Goal: Check status: Check status

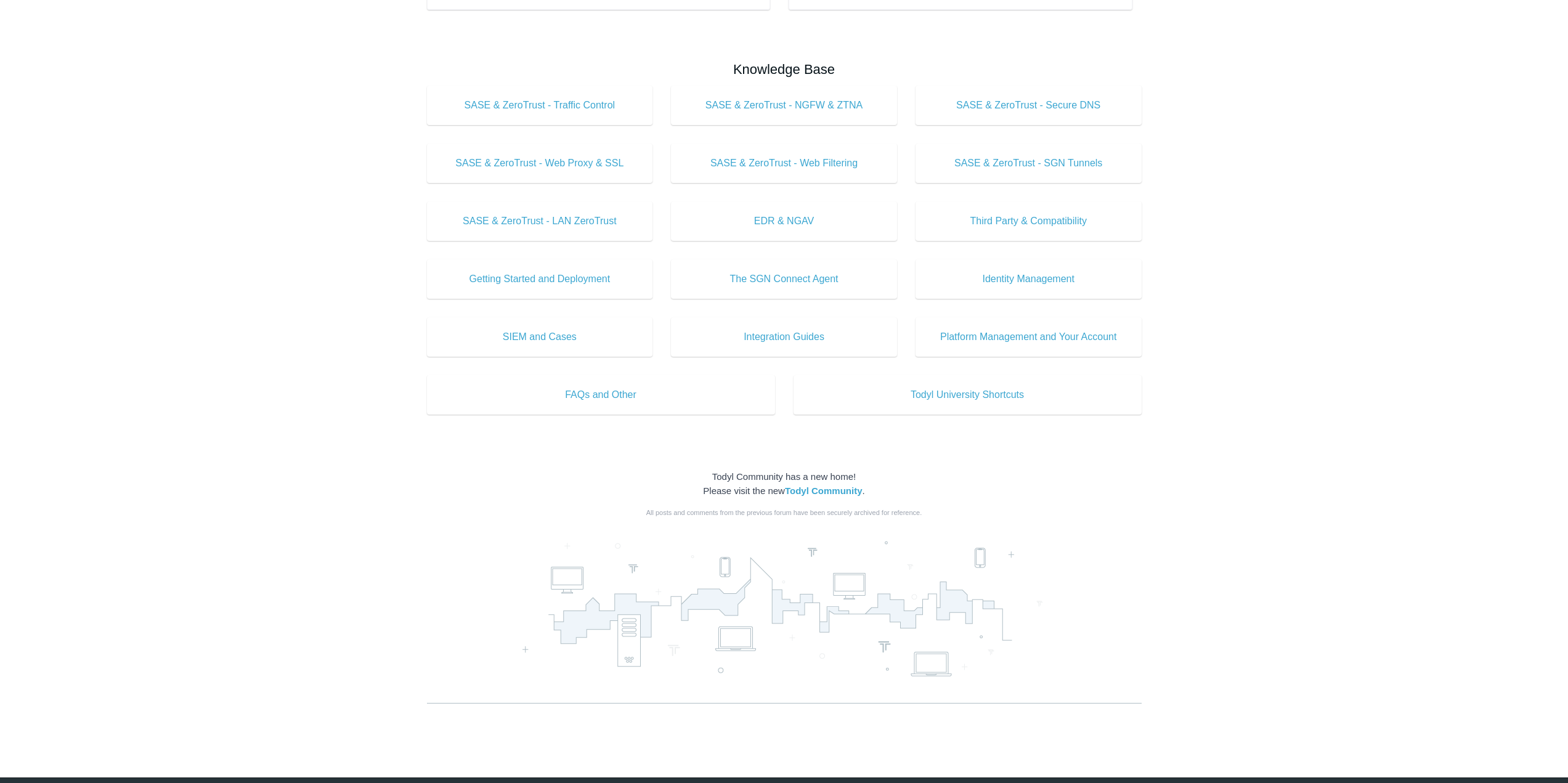
scroll to position [413, 0]
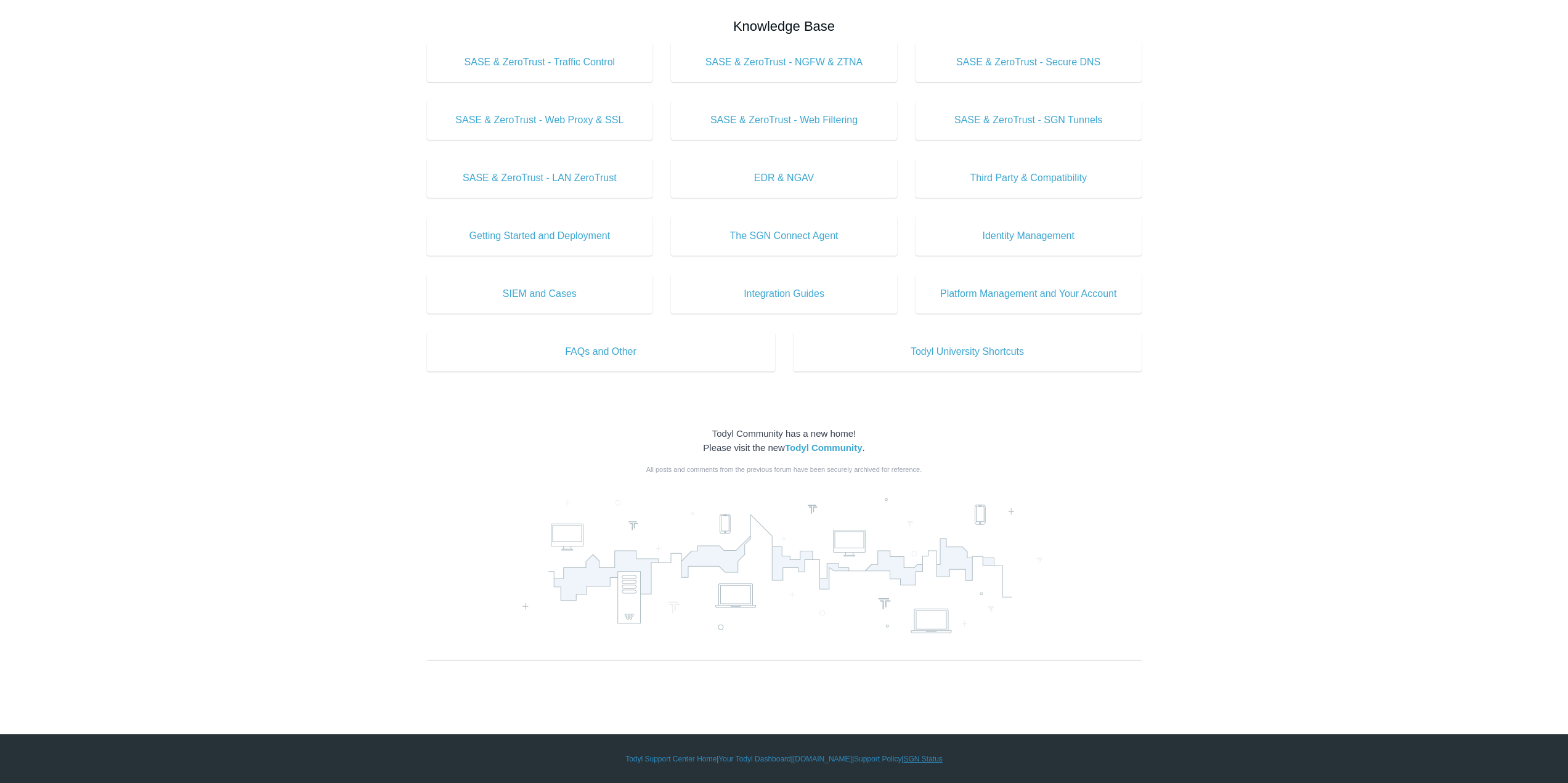
click at [916, 761] on link "SGN Status" at bounding box center [923, 759] width 39 height 11
click at [923, 756] on link "SGN Status" at bounding box center [923, 759] width 39 height 11
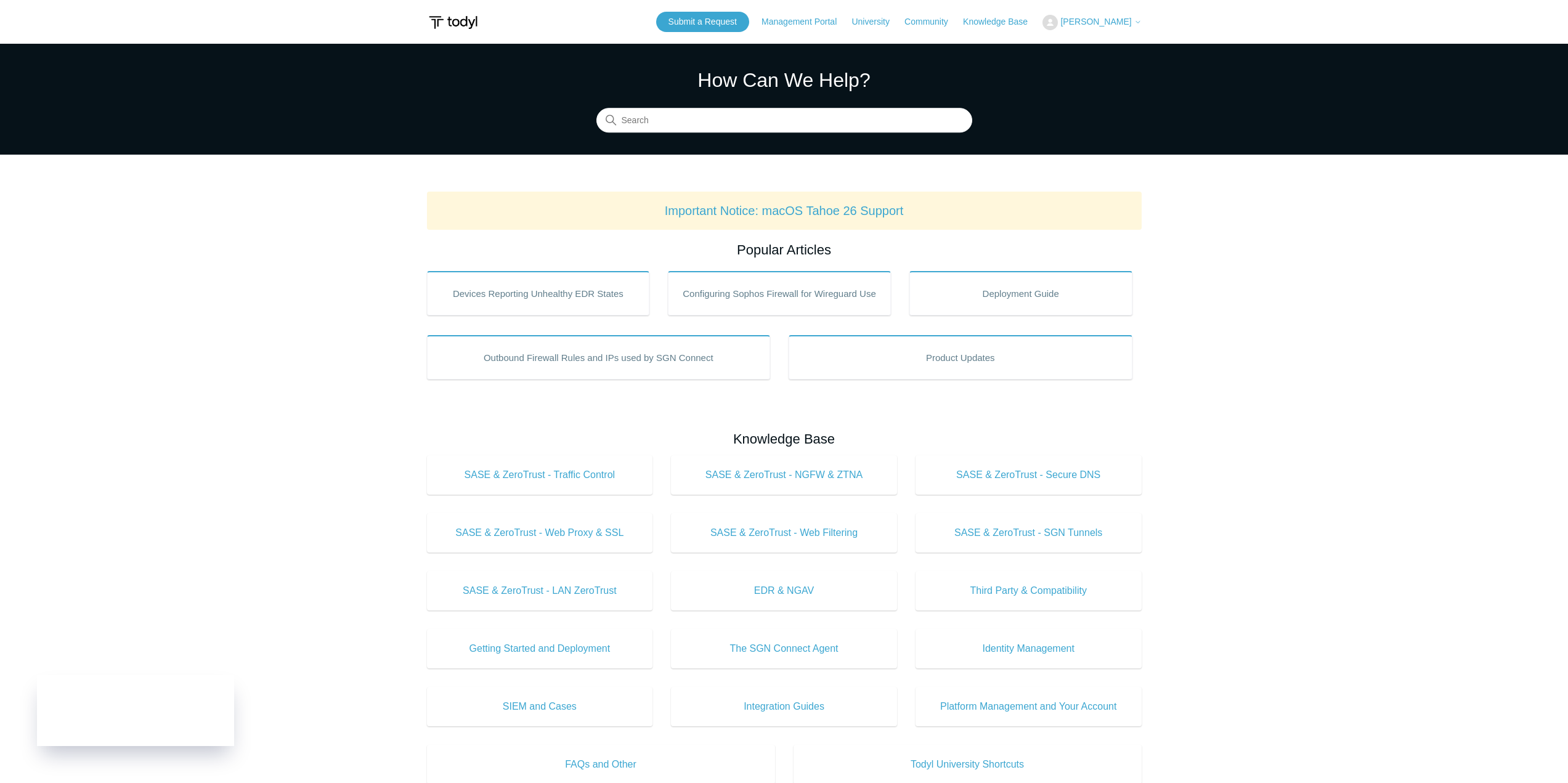
click at [1096, 29] on button "[PERSON_NAME]" at bounding box center [1091, 22] width 98 height 15
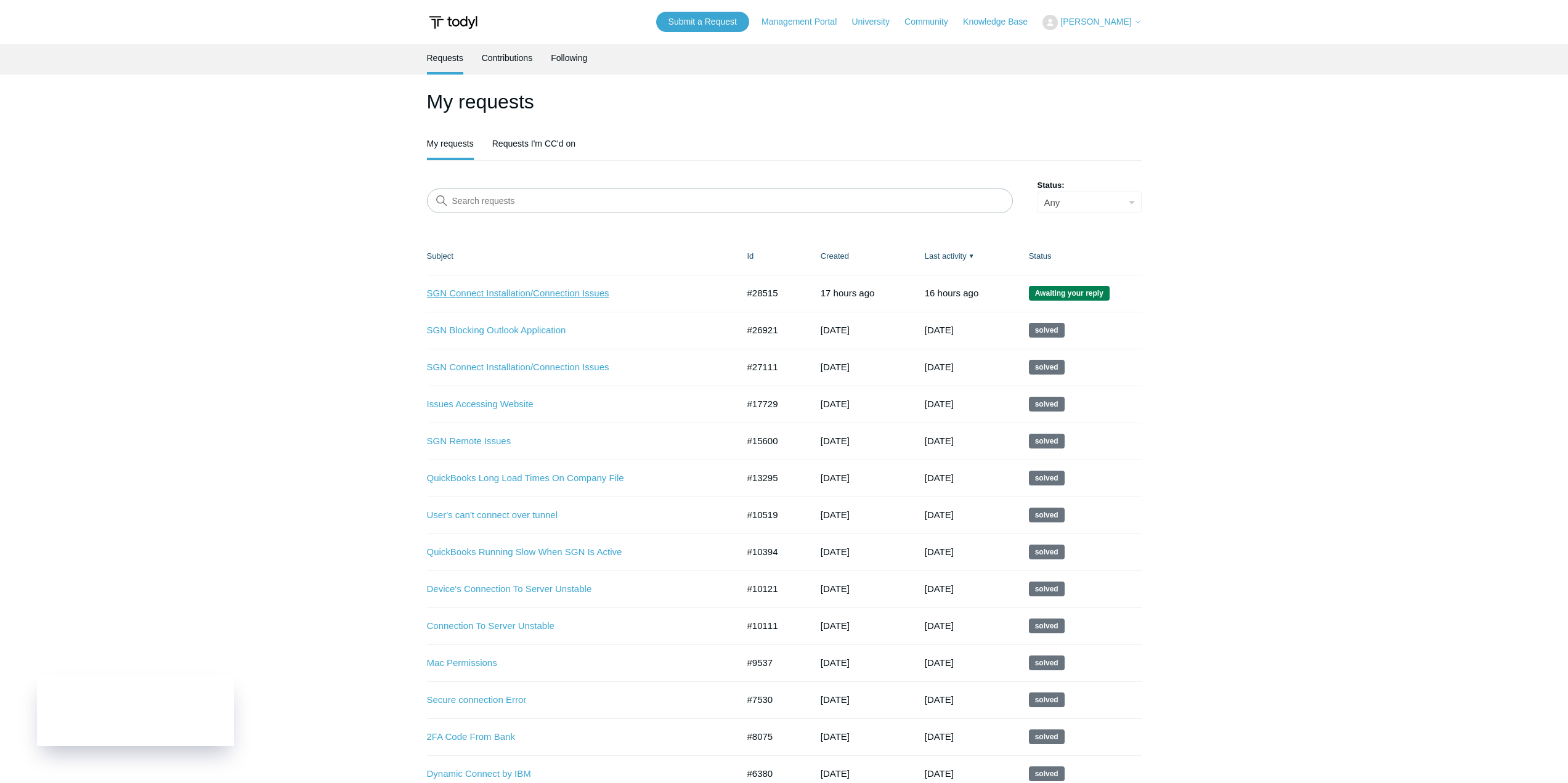
click at [574, 292] on link "SGN Connect Installation/Connection Issues" at bounding box center [574, 294] width 293 height 14
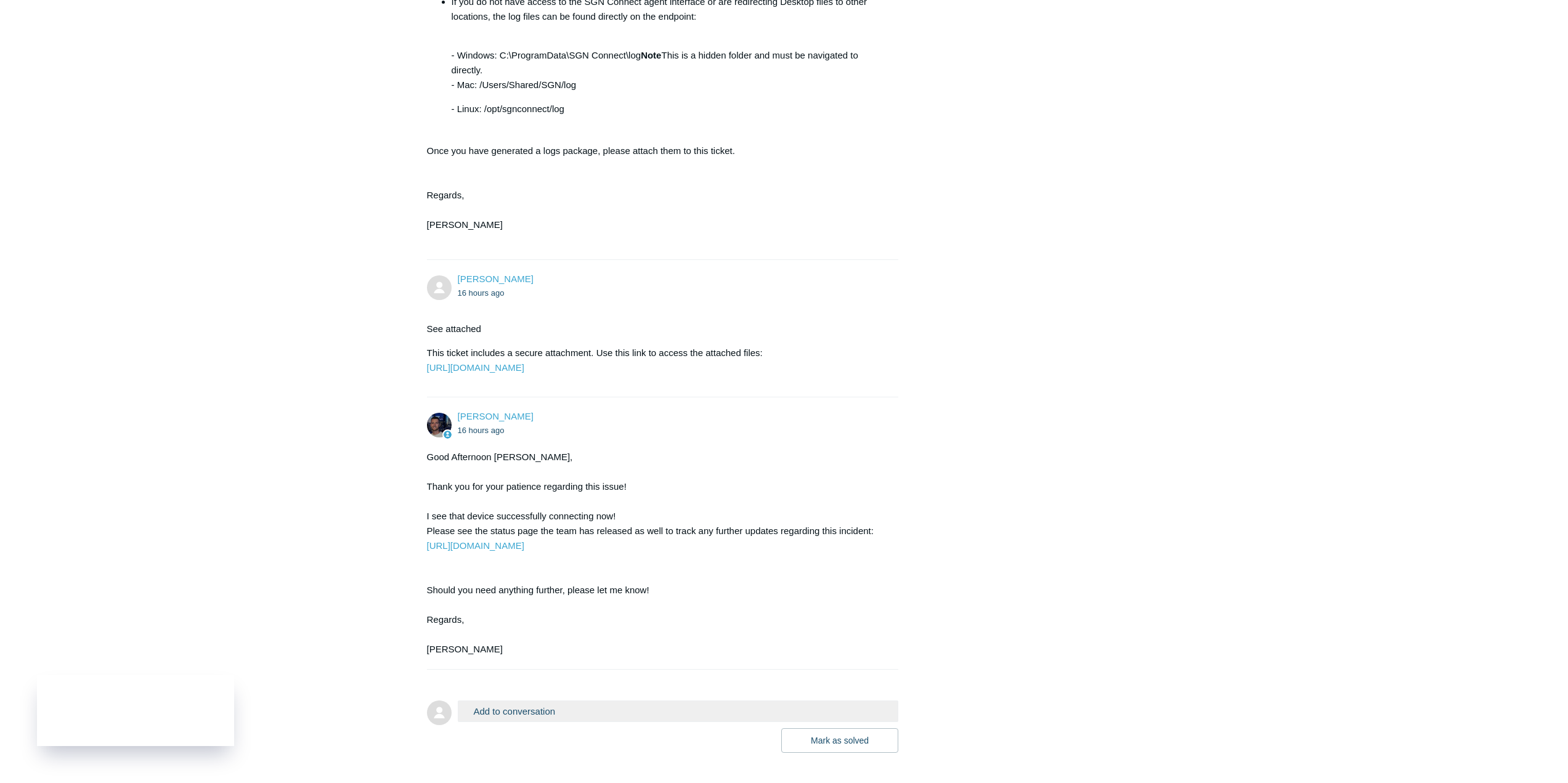
scroll to position [1162, 0]
